Goal: Information Seeking & Learning: Learn about a topic

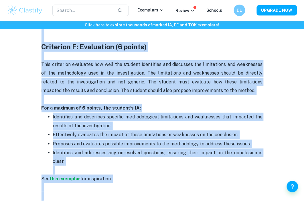
scroll to position [1302, 0]
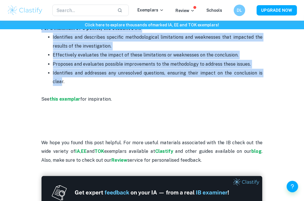
drag, startPoint x: 41, startPoint y: 67, endPoint x: 259, endPoint y: 49, distance: 218.8
copy div "Lor ips'd sita con ad elits doeiusm temp INC UT? Lab etdo mag al enimadmi veni …"
click at [71, 96] on strong "this exemplar" at bounding box center [65, 98] width 31 height 5
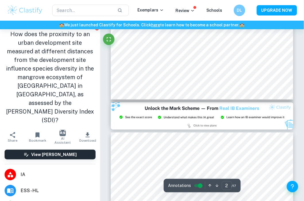
scroll to position [468, 0]
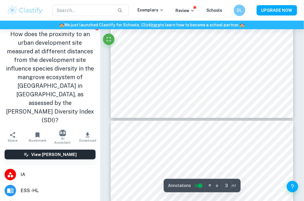
type input "4"
